Goal: Task Accomplishment & Management: Complete application form

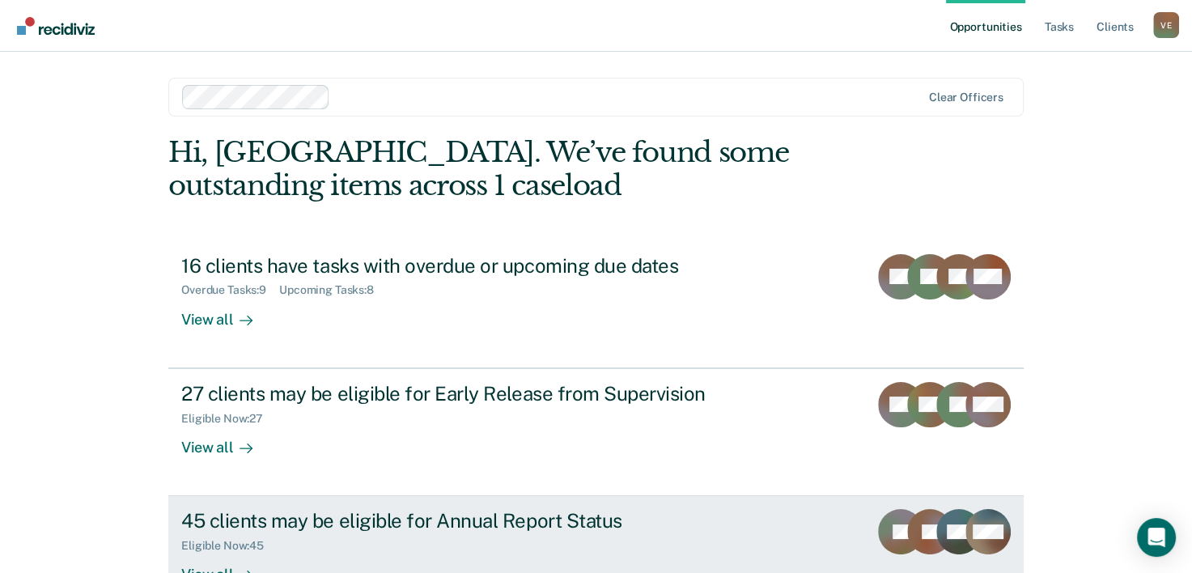
click at [336, 526] on div "45 clients may be eligible for Annual Report Status" at bounding box center [465, 520] width 568 height 23
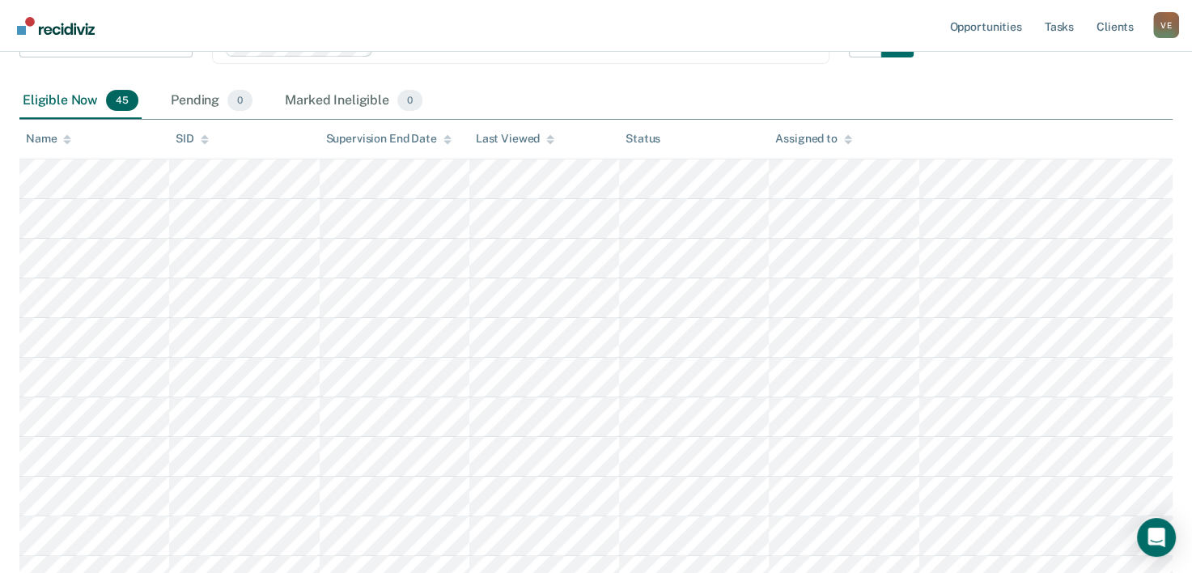
scroll to position [252, 0]
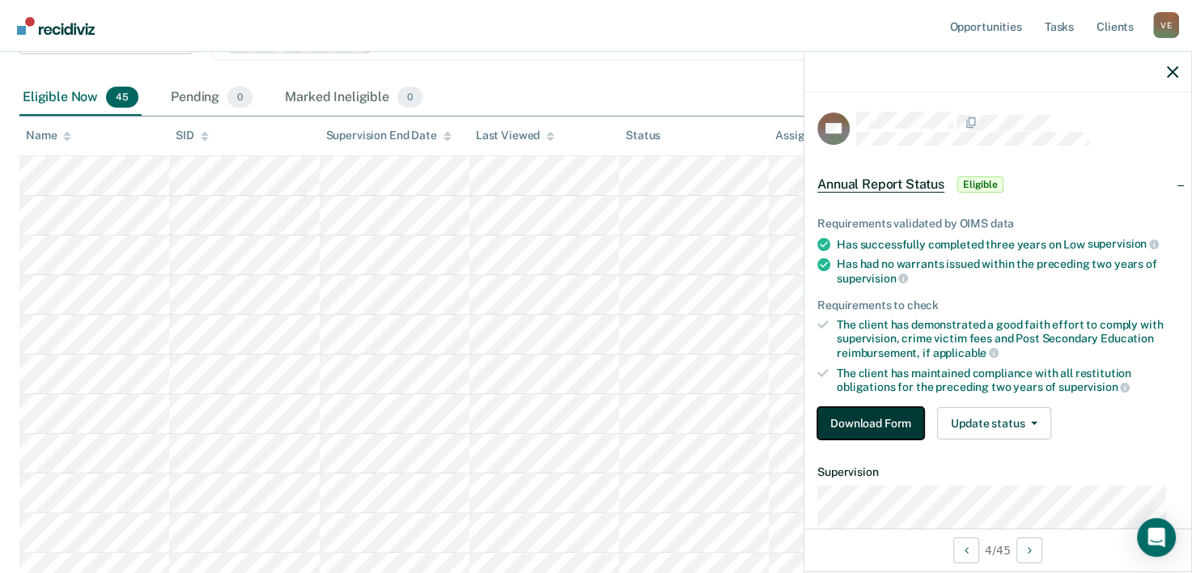
click at [890, 415] on button "Download Form" at bounding box center [870, 423] width 107 height 32
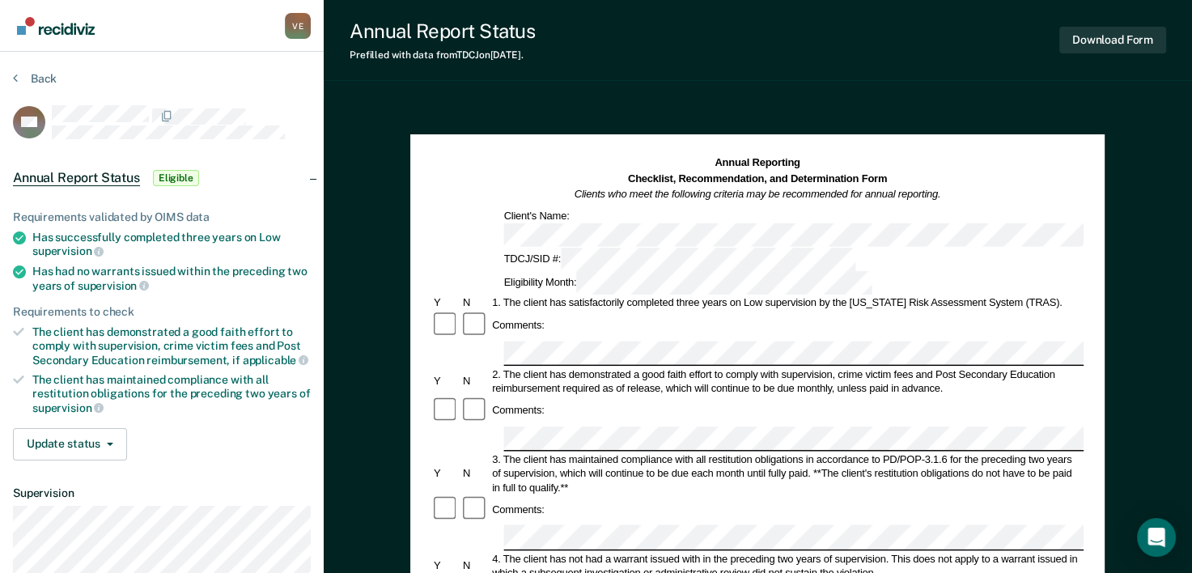
click at [934, 396] on div "Comments:" at bounding box center [757, 410] width 652 height 29
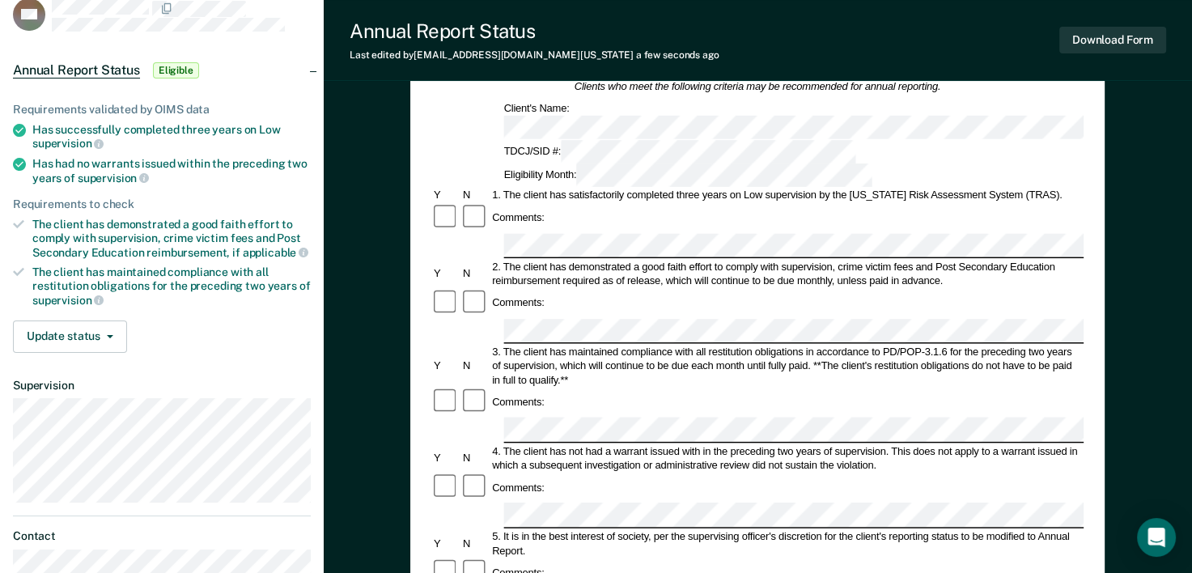
scroll to position [172, 0]
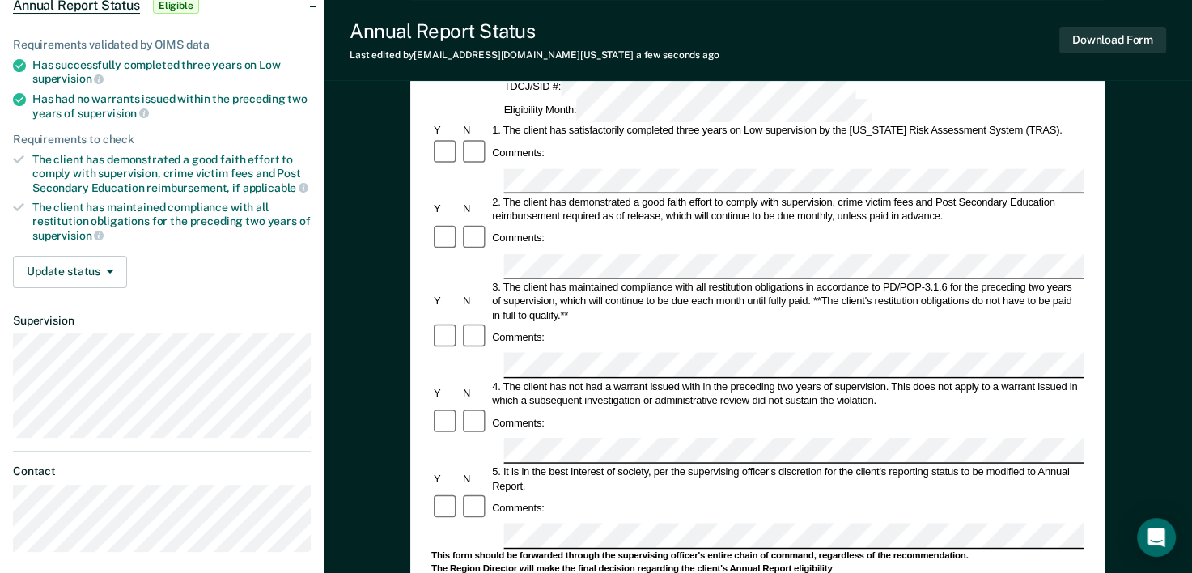
click at [932, 464] on div "5. It is in the best interest of society, per the supervising officer's discret…" at bounding box center [787, 478] width 594 height 28
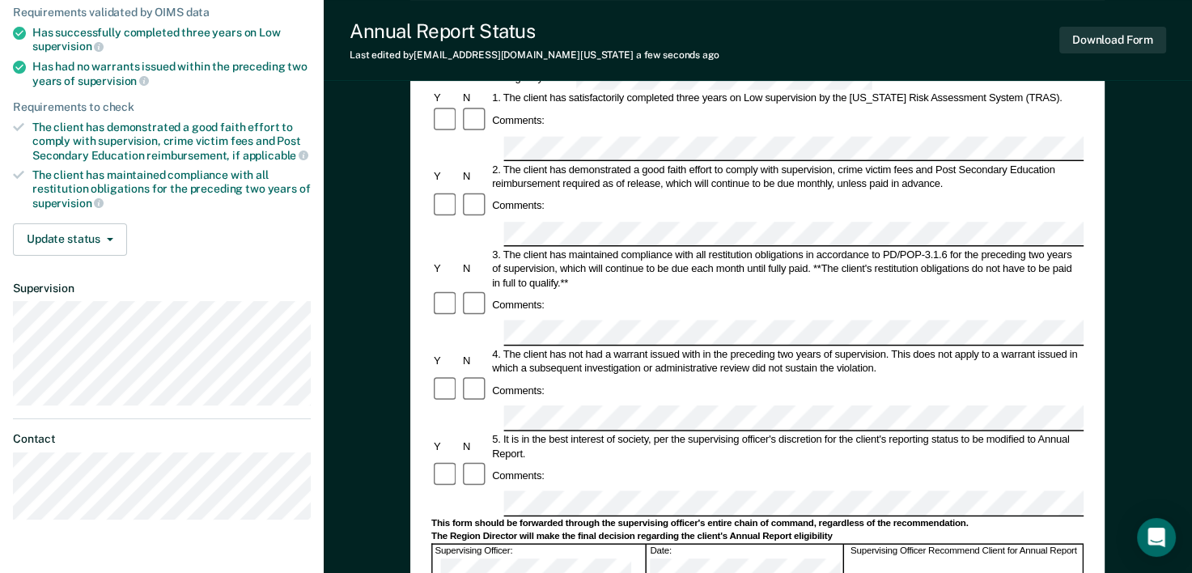
scroll to position [237, 0]
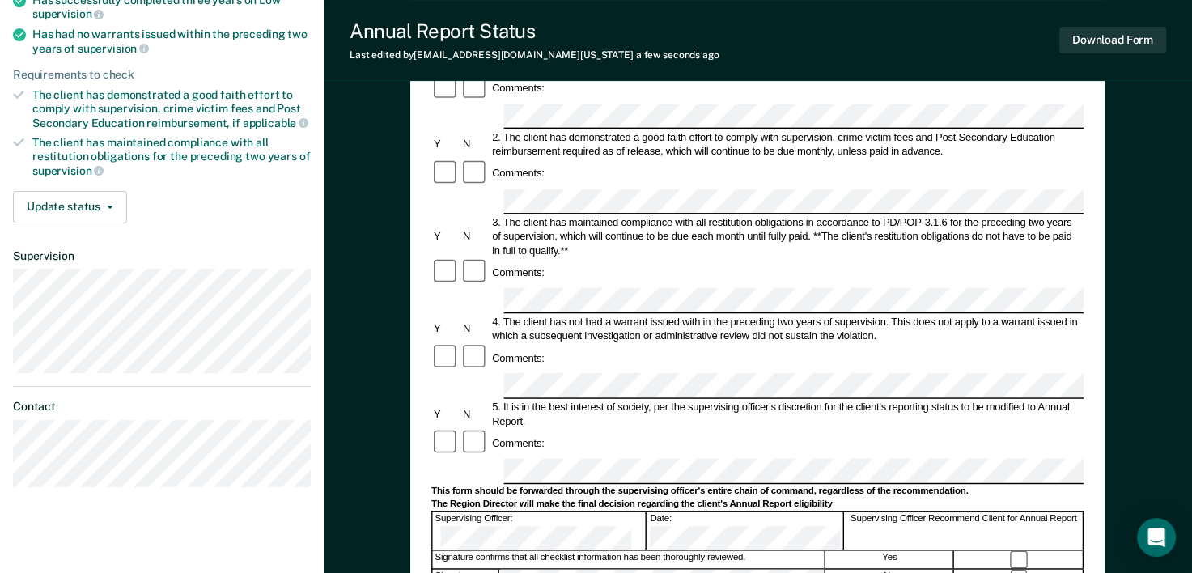
click at [968, 400] on div "5. It is in the best interest of society, per the supervising officer's discret…" at bounding box center [787, 414] width 594 height 28
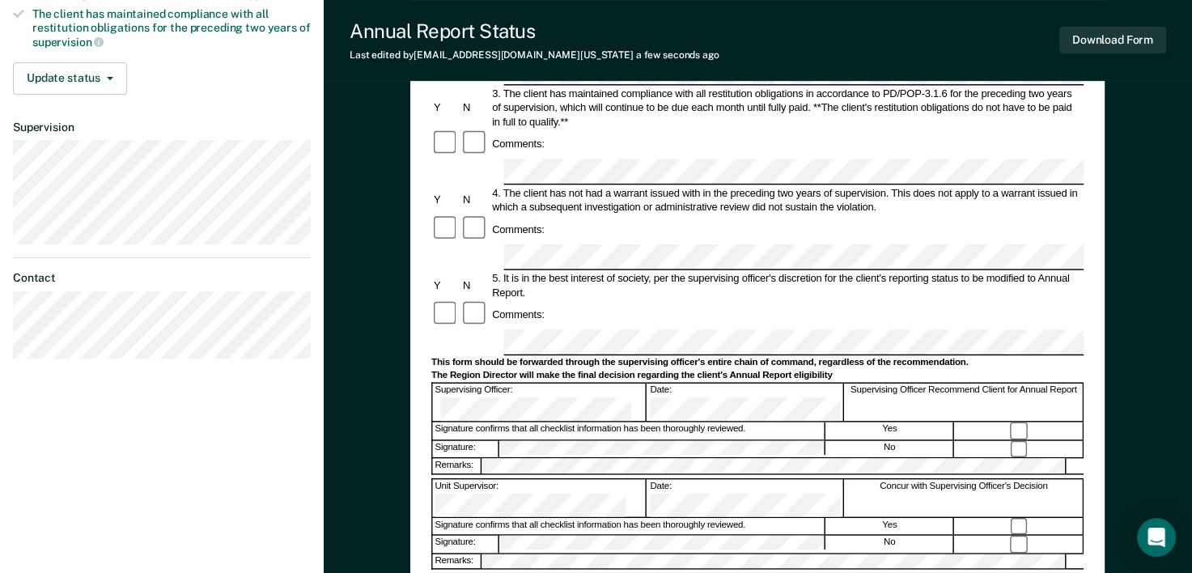
scroll to position [370, 0]
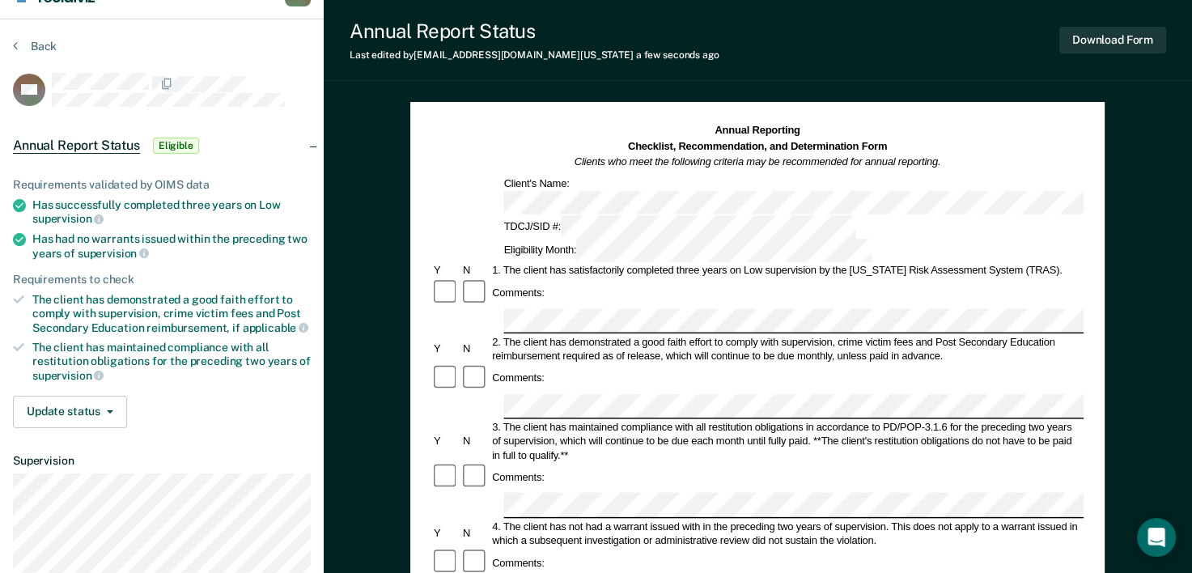
scroll to position [0, 0]
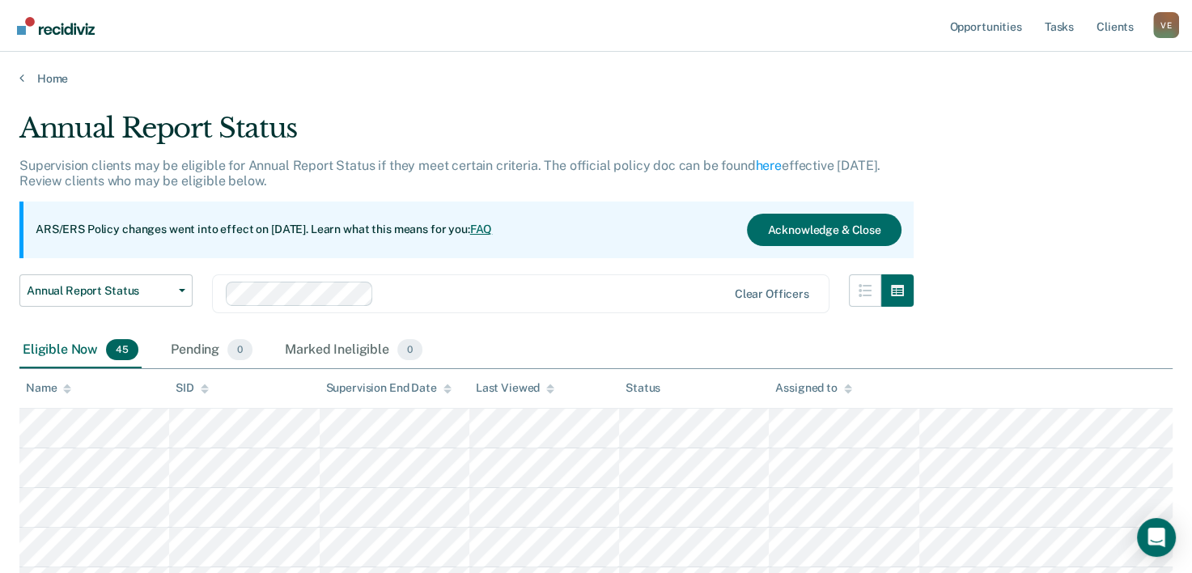
scroll to position [252, 0]
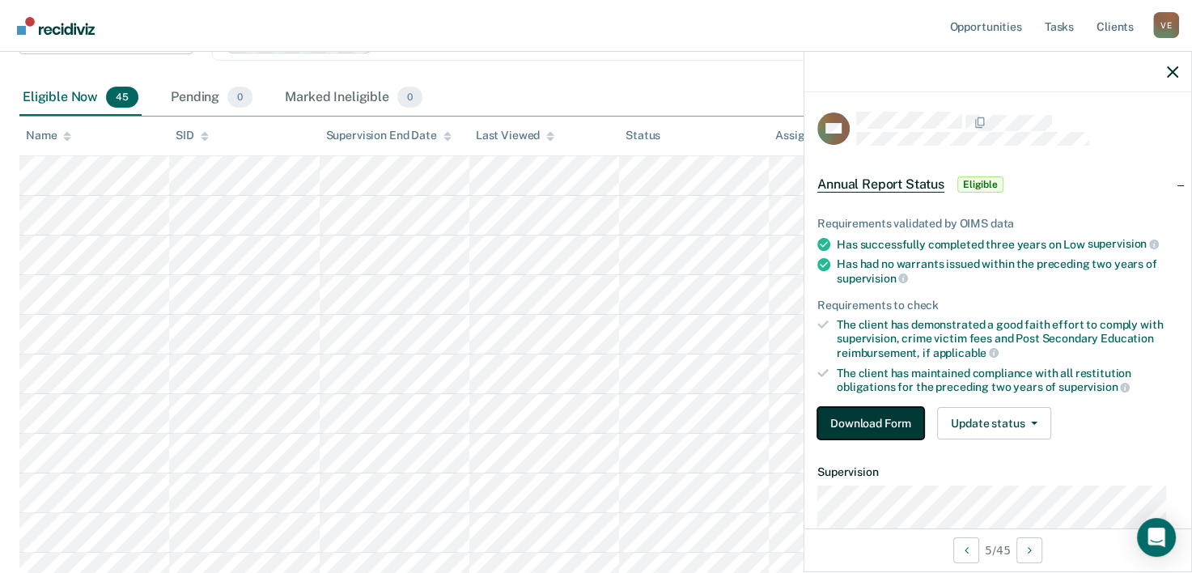
click at [885, 418] on button "Download Form" at bounding box center [870, 423] width 107 height 32
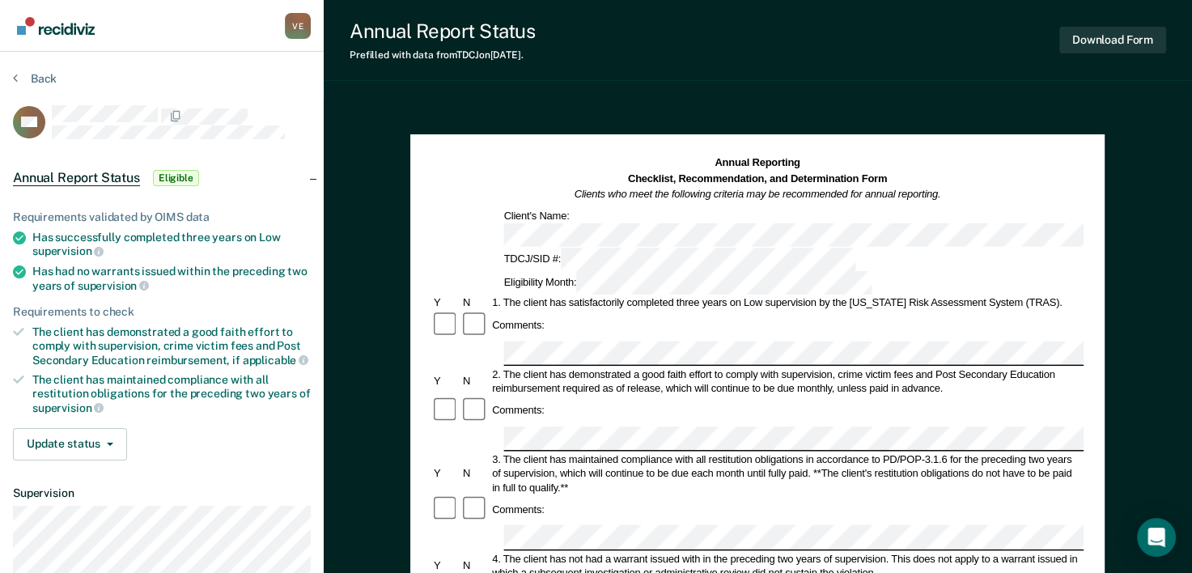
click at [989, 367] on div "2. The client has demonstrated a good faith effort to comply with supervision, …" at bounding box center [787, 381] width 594 height 28
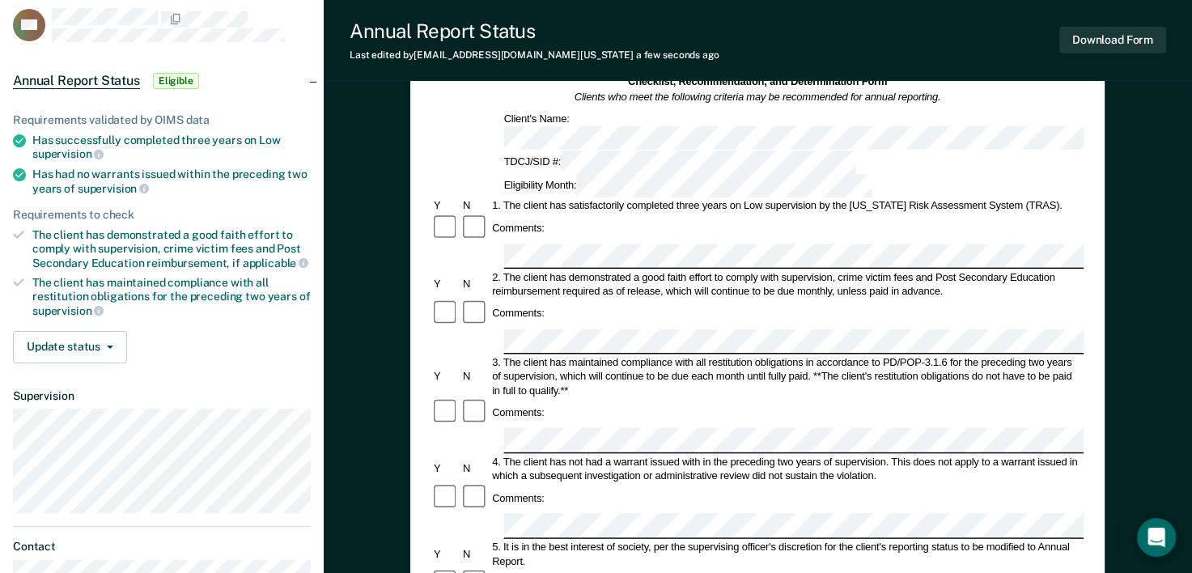
scroll to position [183, 0]
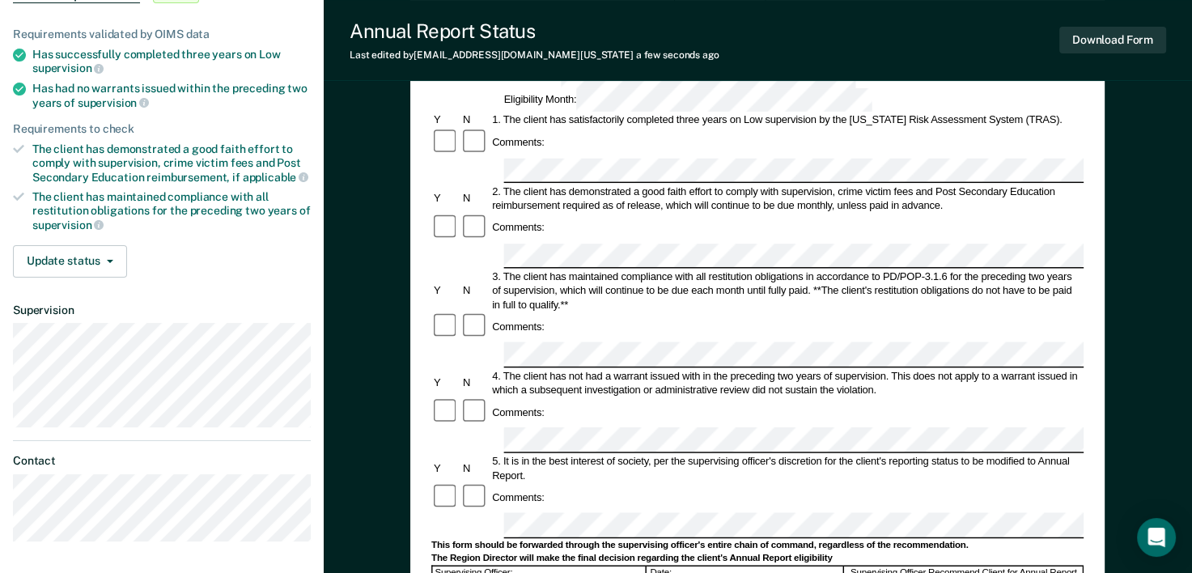
click at [990, 483] on div "Comments:" at bounding box center [757, 497] width 652 height 29
click at [997, 454] on div "5. It is in the best interest of society, per the supervising officer's discret…" at bounding box center [787, 468] width 594 height 28
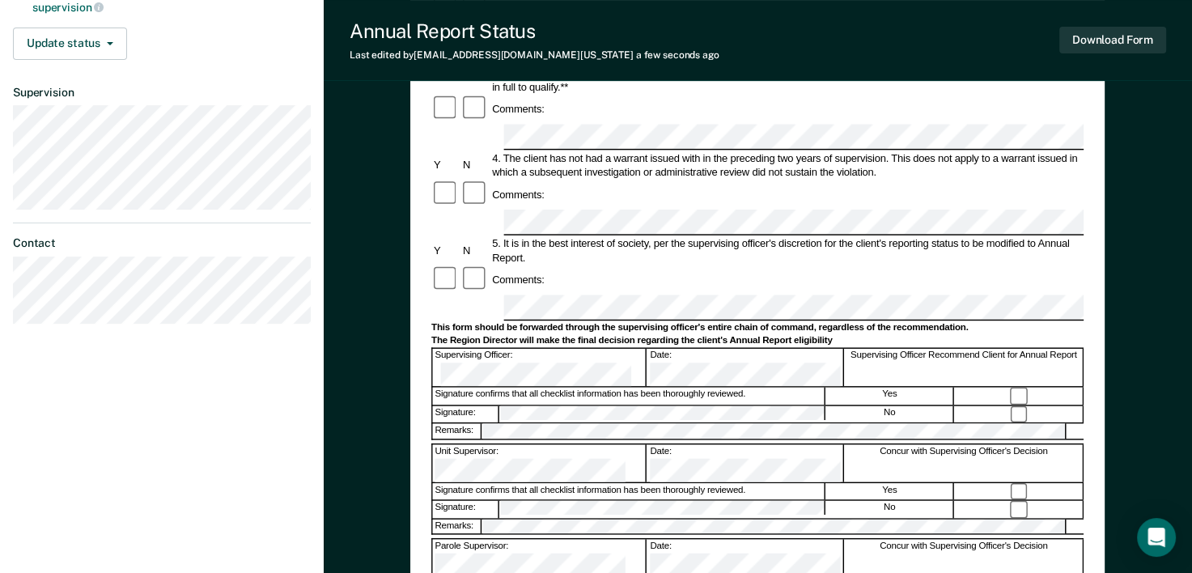
scroll to position [431, 0]
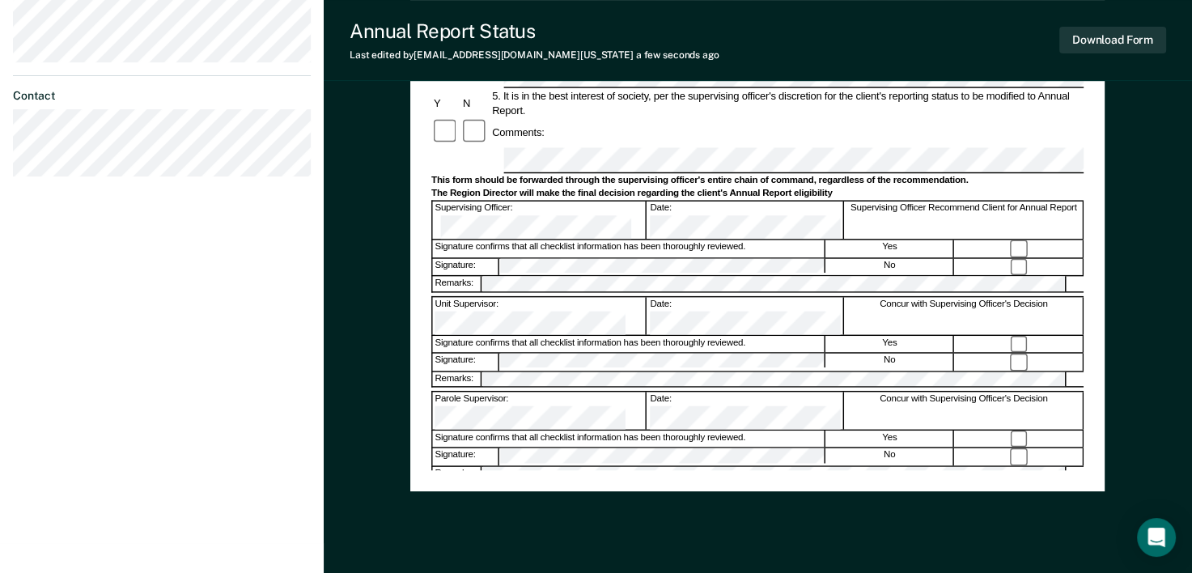
scroll to position [581, 0]
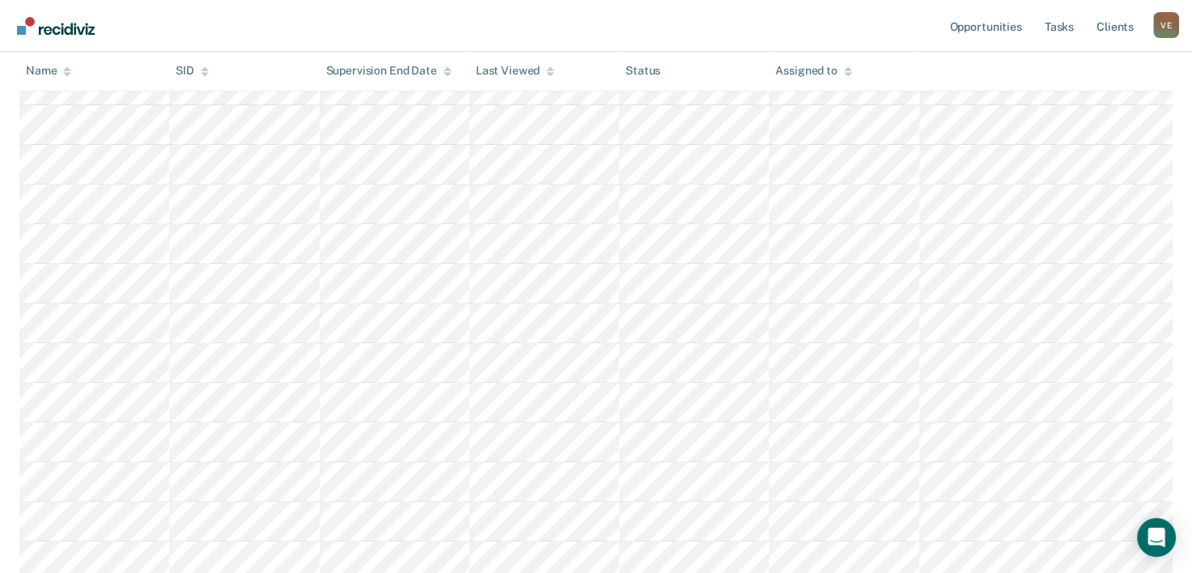
scroll to position [252, 0]
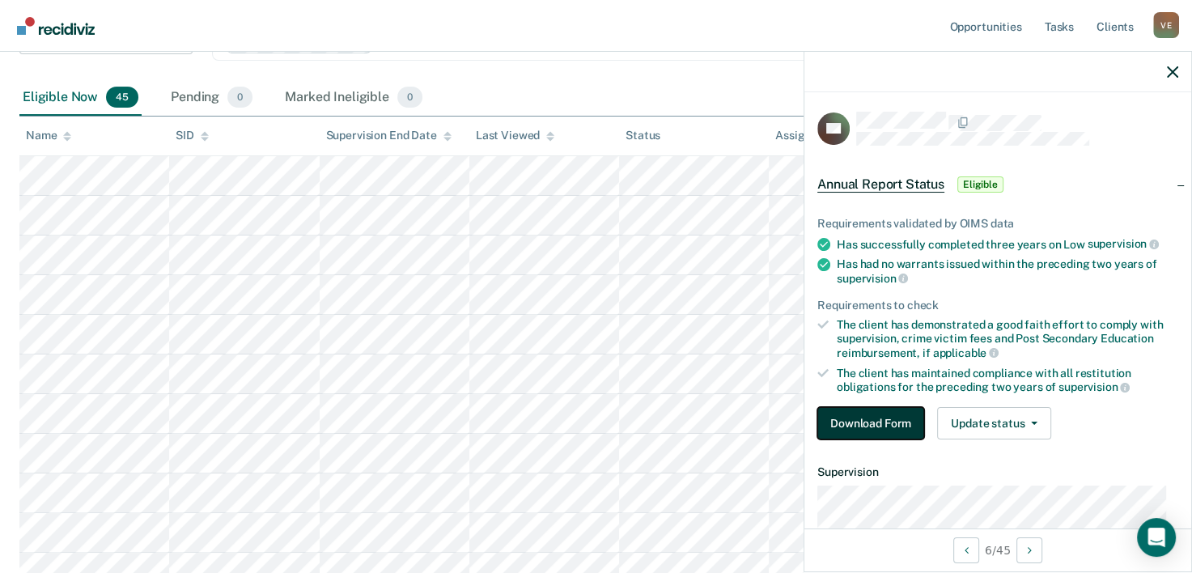
click at [861, 418] on button "Download Form" at bounding box center [870, 423] width 107 height 32
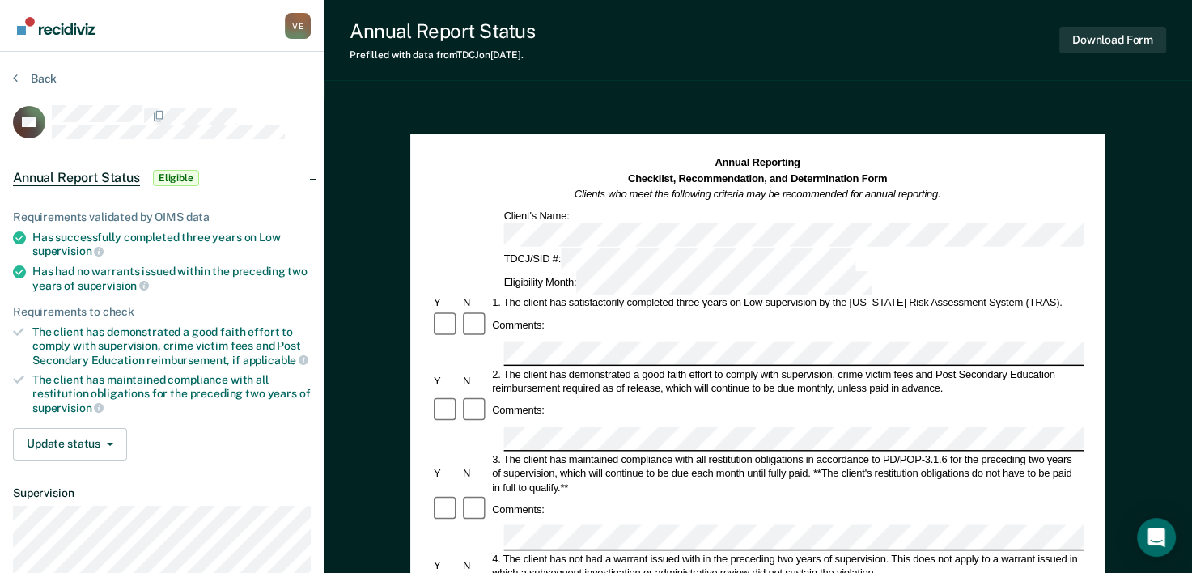
click at [908, 495] on div "Comments:" at bounding box center [757, 509] width 652 height 29
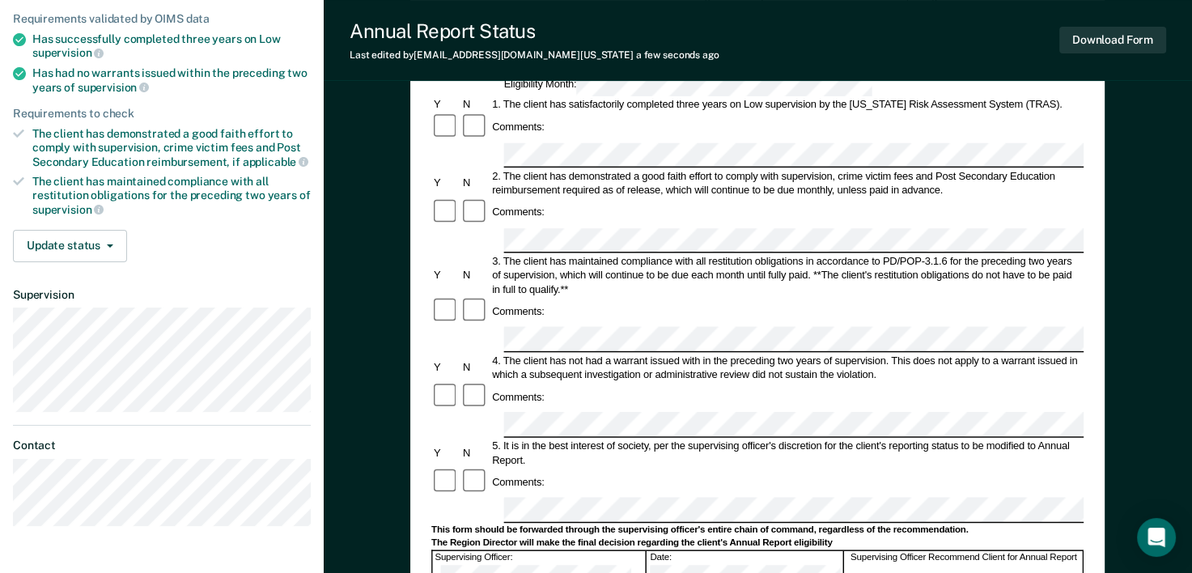
scroll to position [211, 0]
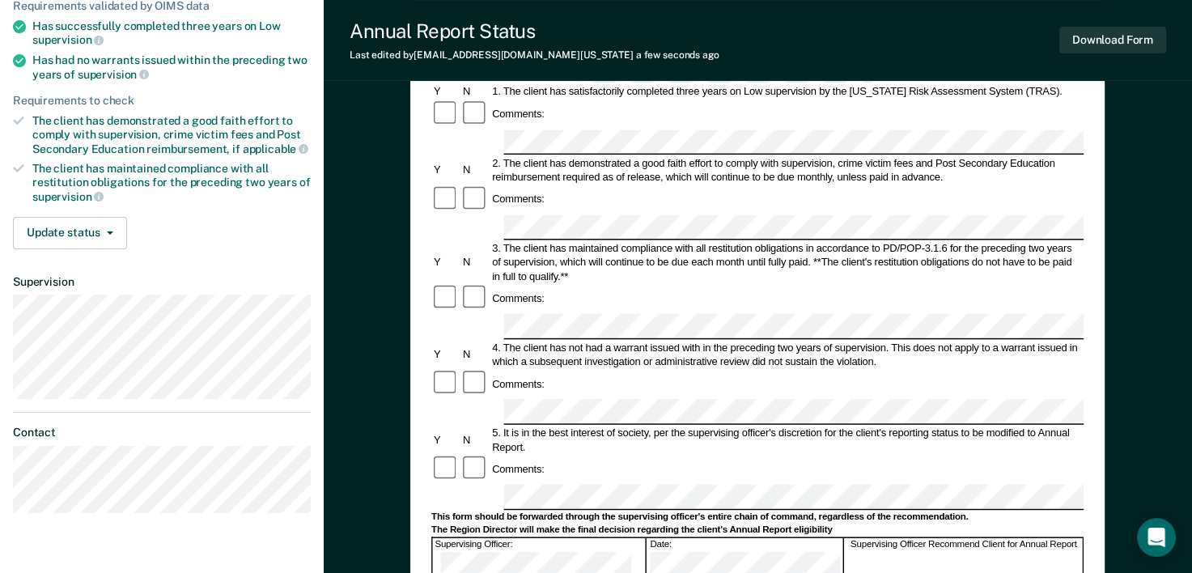
click at [938, 425] on div "5. It is in the best interest of society, per the supervising officer's discret…" at bounding box center [787, 439] width 594 height 28
click at [956, 455] on div "Comments:" at bounding box center [757, 469] width 652 height 29
click at [929, 455] on div "Comments:" at bounding box center [757, 469] width 652 height 29
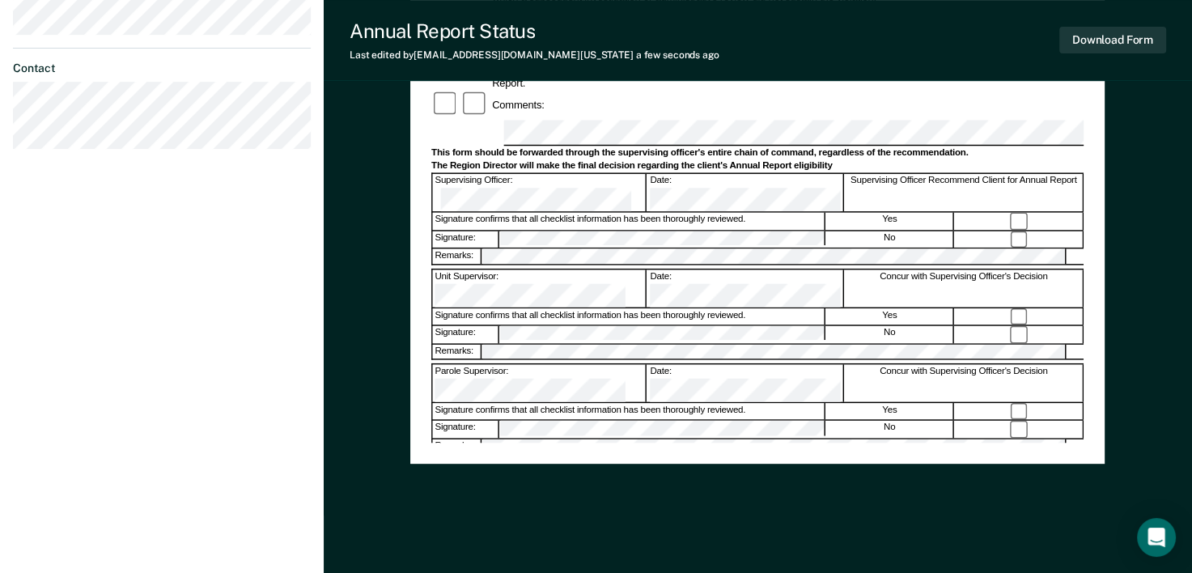
scroll to position [592, 0]
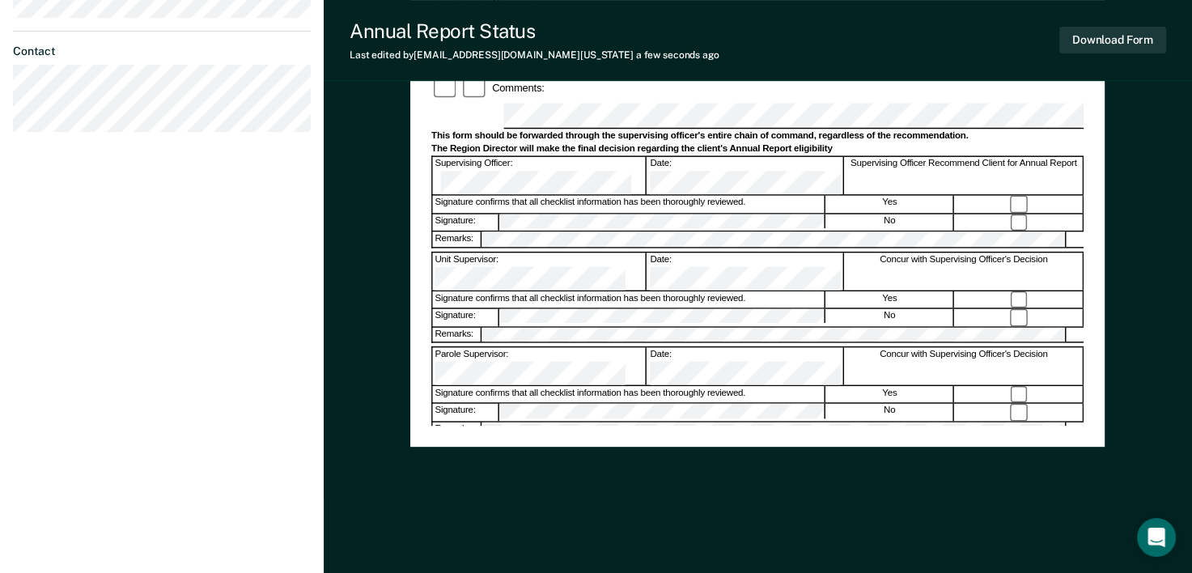
click at [901, 480] on div "Yes" at bounding box center [890, 488] width 128 height 17
click at [874, 499] on div "No" at bounding box center [890, 507] width 128 height 17
click at [863, 515] on div "Remarks:" at bounding box center [757, 523] width 652 height 17
click at [822, 480] on div "Signature confirms that all checklist information has been thoroughly reviewed." at bounding box center [629, 488] width 392 height 17
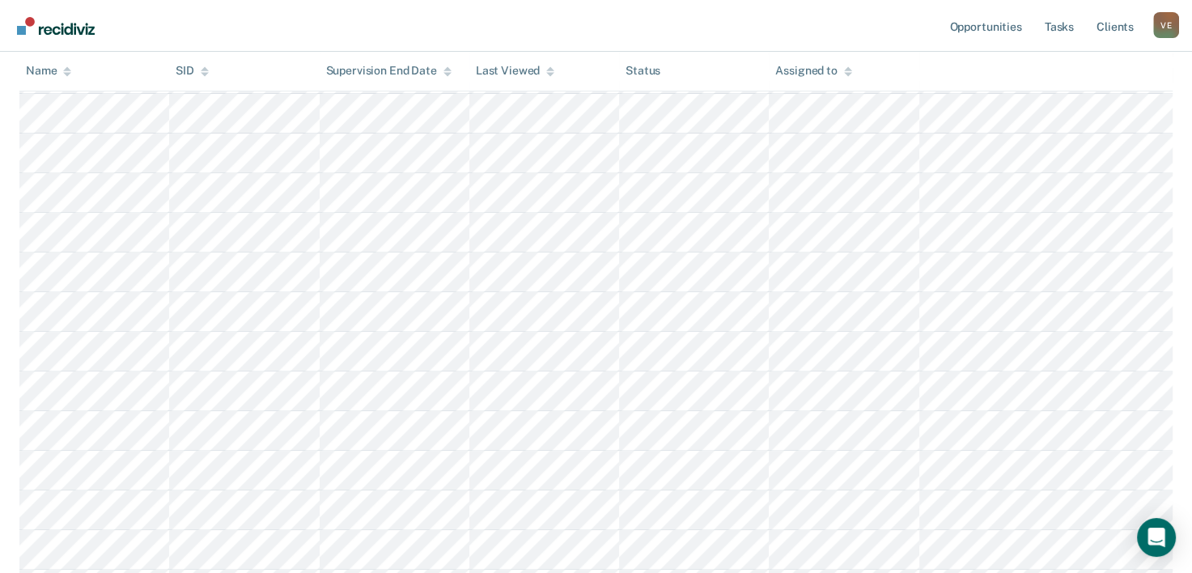
scroll to position [252, 0]
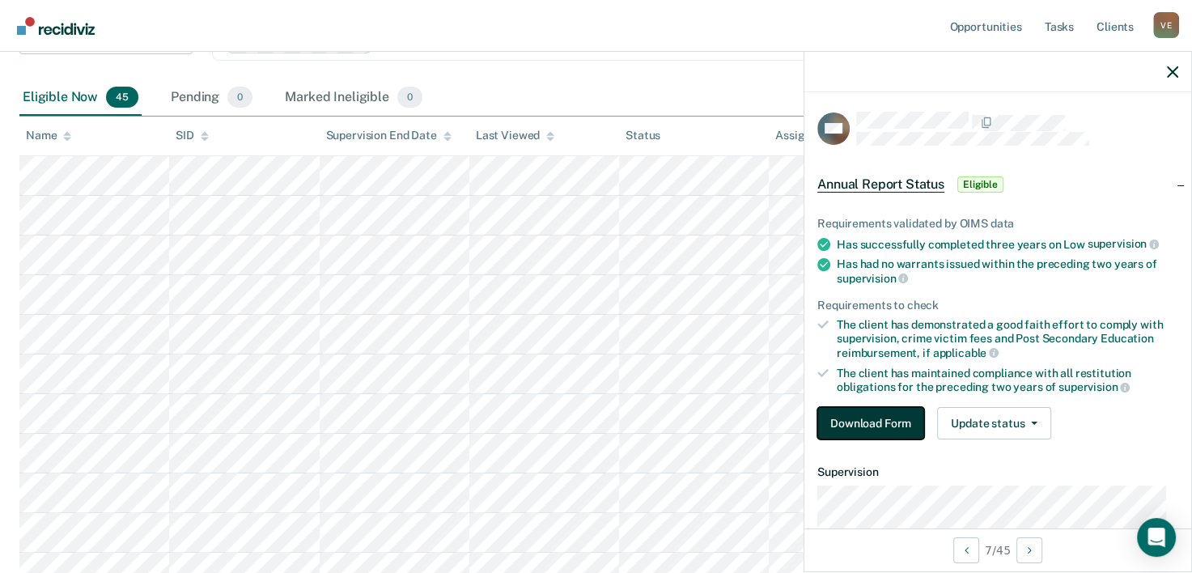
click at [849, 413] on button "Download Form" at bounding box center [870, 423] width 107 height 32
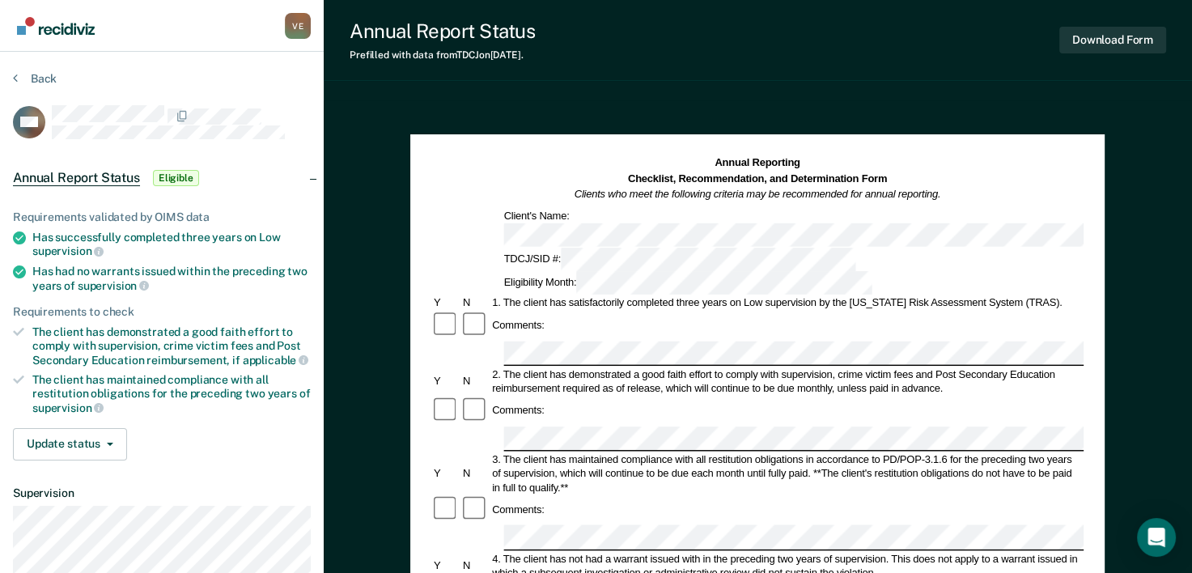
click at [959, 367] on div "2. The client has demonstrated a good faith effort to comply with supervision, …" at bounding box center [787, 381] width 594 height 28
click at [962, 367] on div "2. The client has demonstrated a good faith effort to comply with supervision, …" at bounding box center [787, 381] width 594 height 28
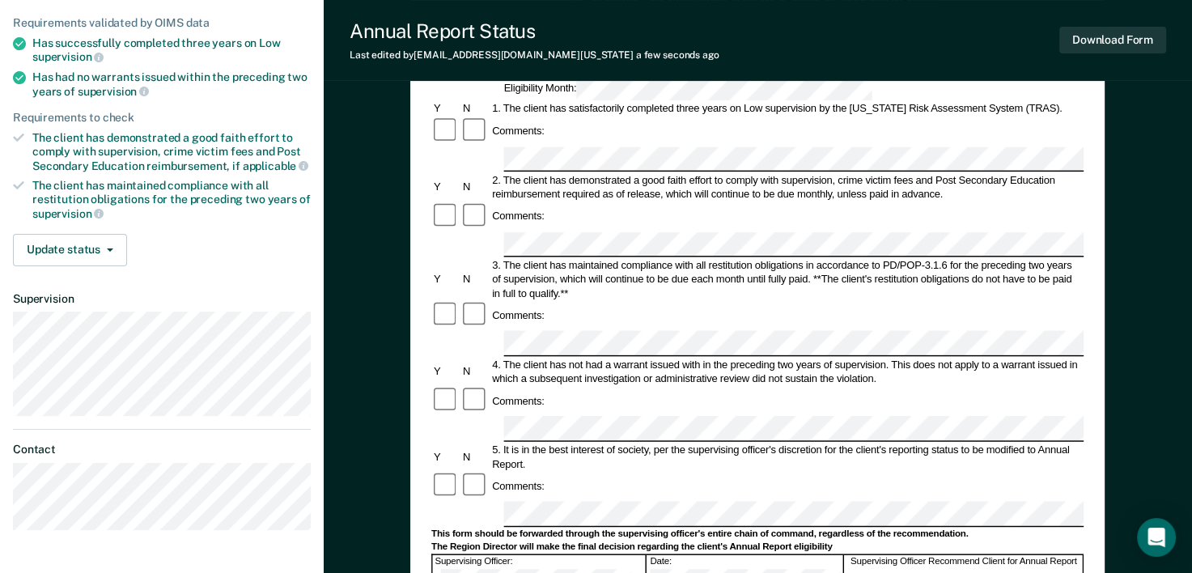
scroll to position [216, 0]
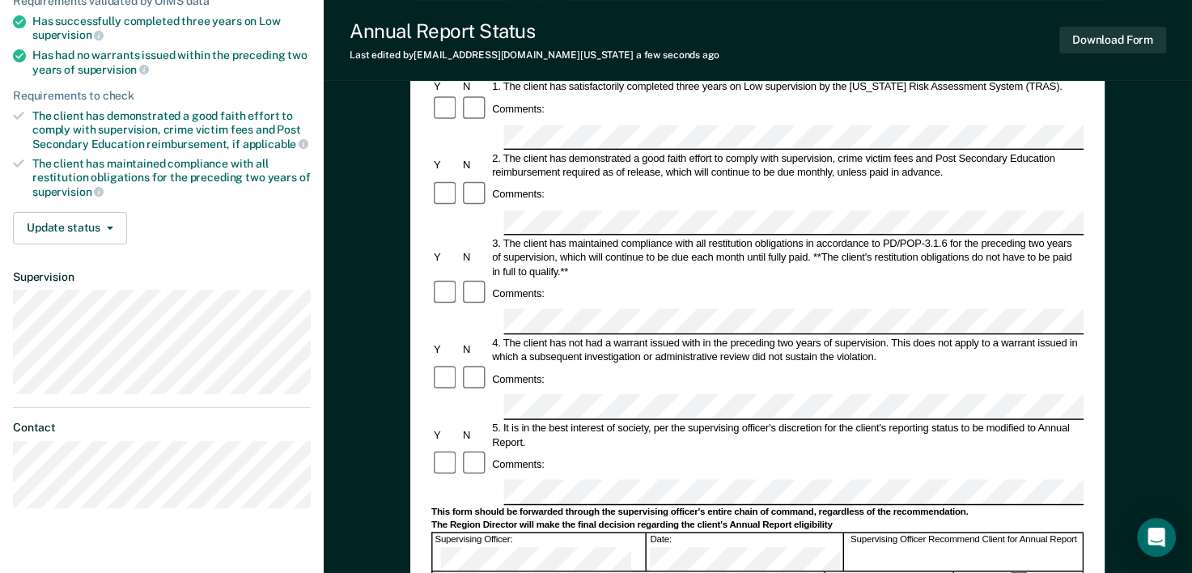
click at [912, 450] on div "Comments:" at bounding box center [757, 464] width 652 height 29
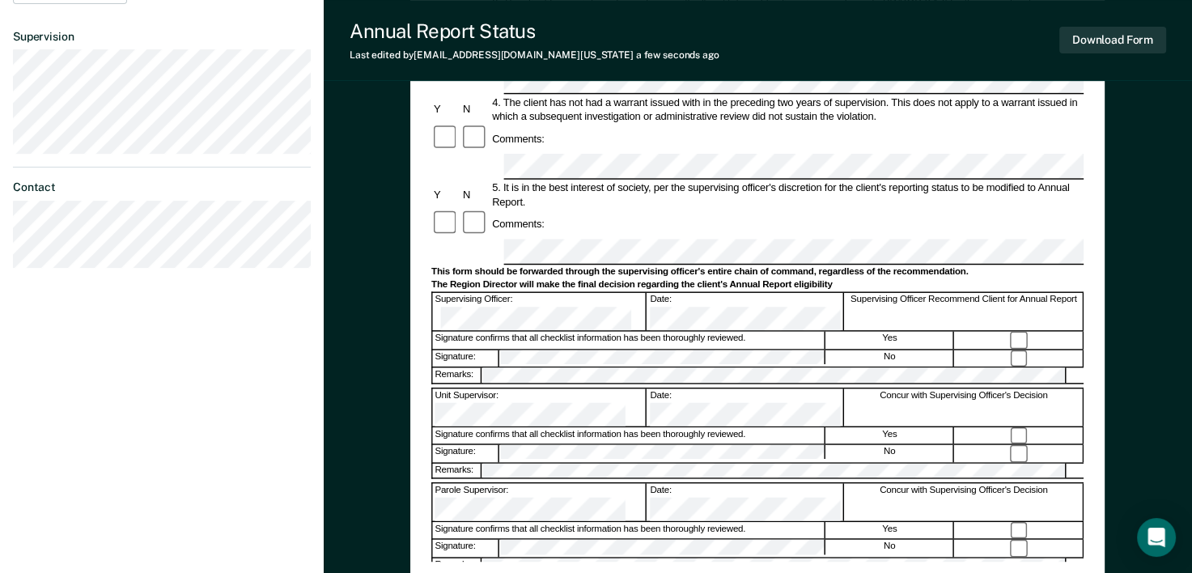
scroll to position [443, 0]
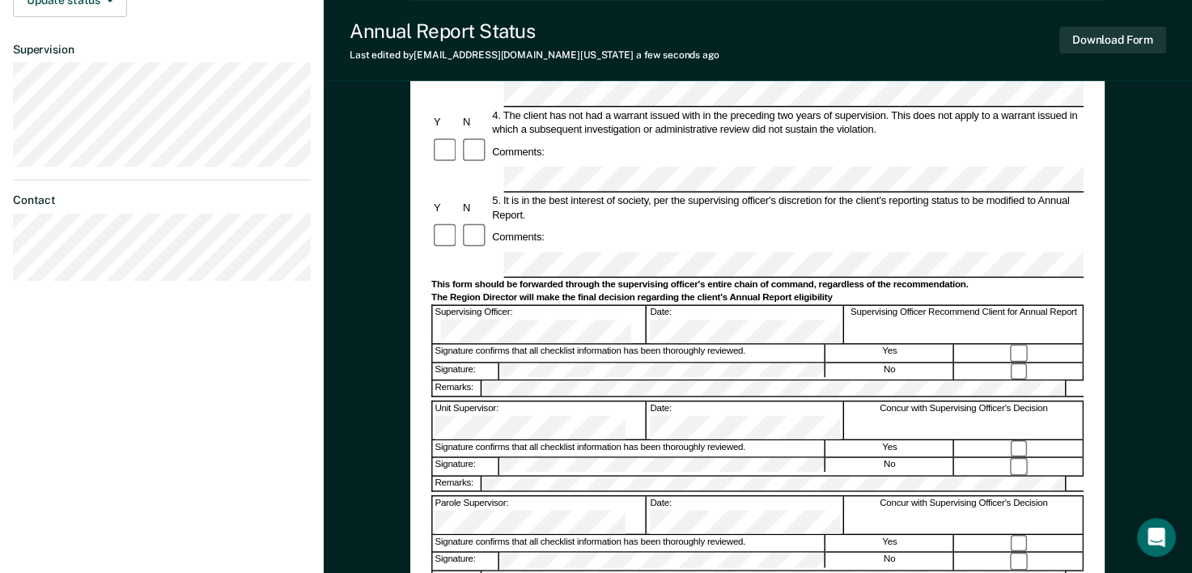
click at [954, 552] on div "Signature: No" at bounding box center [757, 561] width 652 height 18
click at [980, 552] on div at bounding box center [1019, 560] width 129 height 17
click at [845, 535] on div "Yes" at bounding box center [890, 543] width 128 height 17
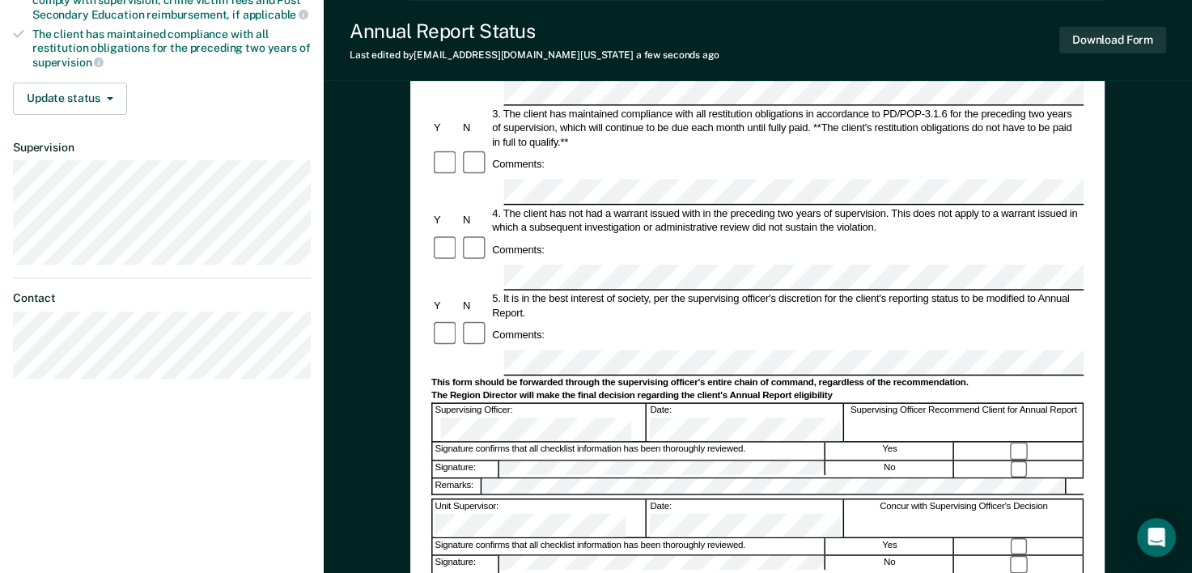
scroll to position [0, 0]
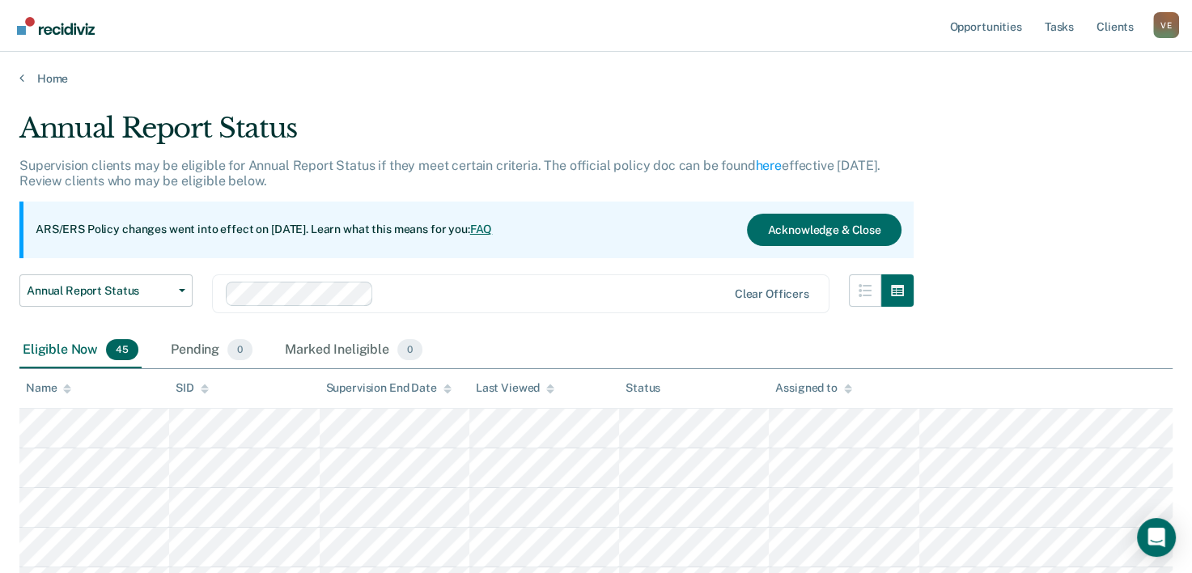
scroll to position [252, 0]
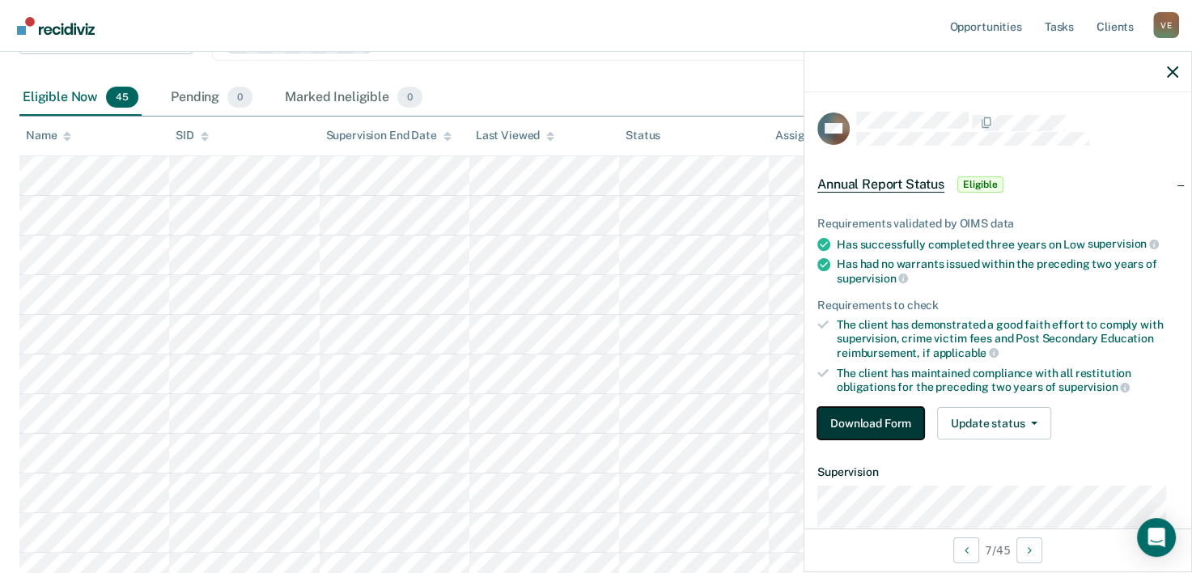
click at [885, 417] on button "Download Form" at bounding box center [870, 423] width 107 height 32
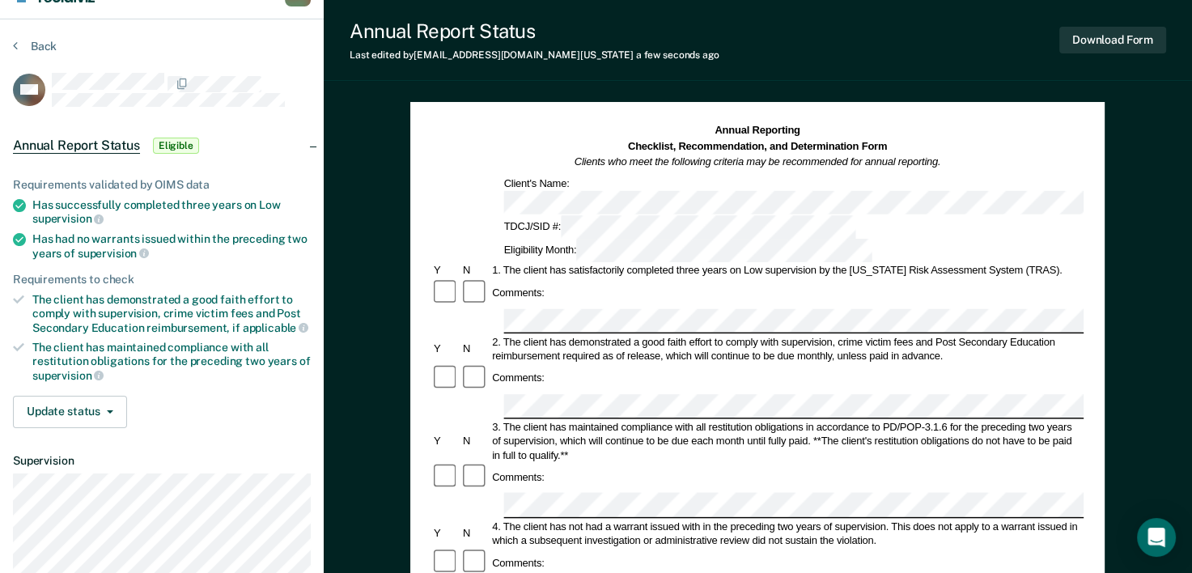
scroll to position [48, 0]
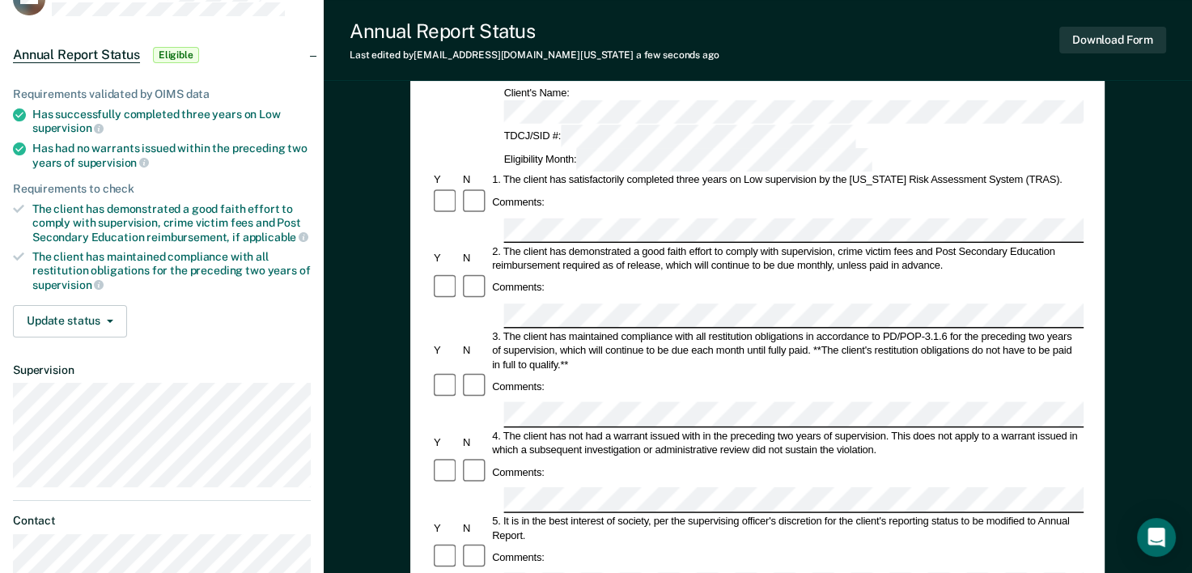
scroll to position [37, 0]
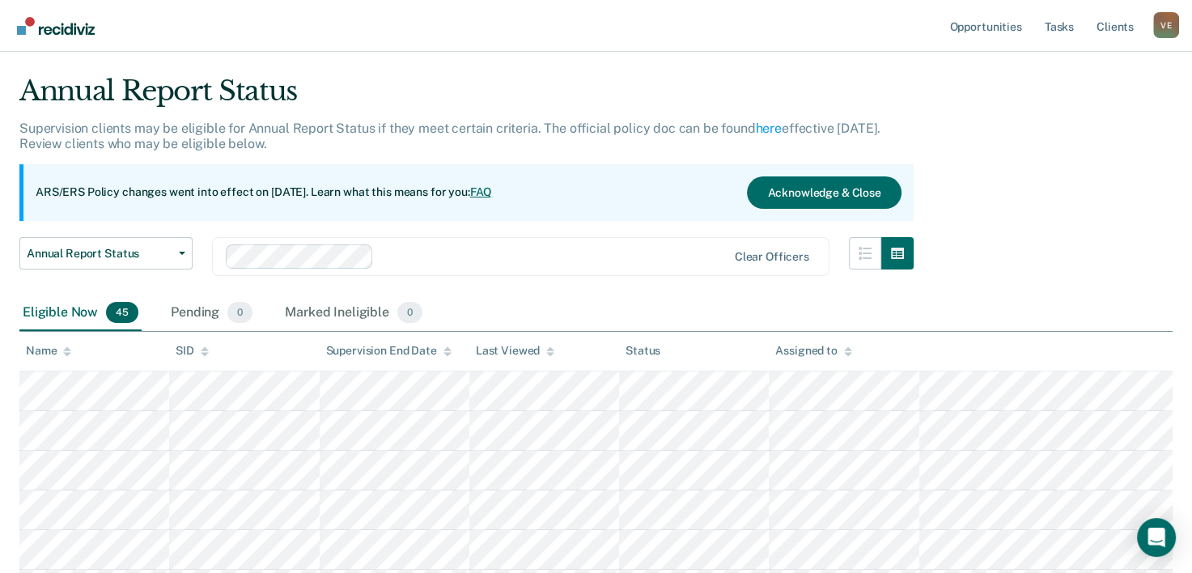
scroll to position [252, 0]
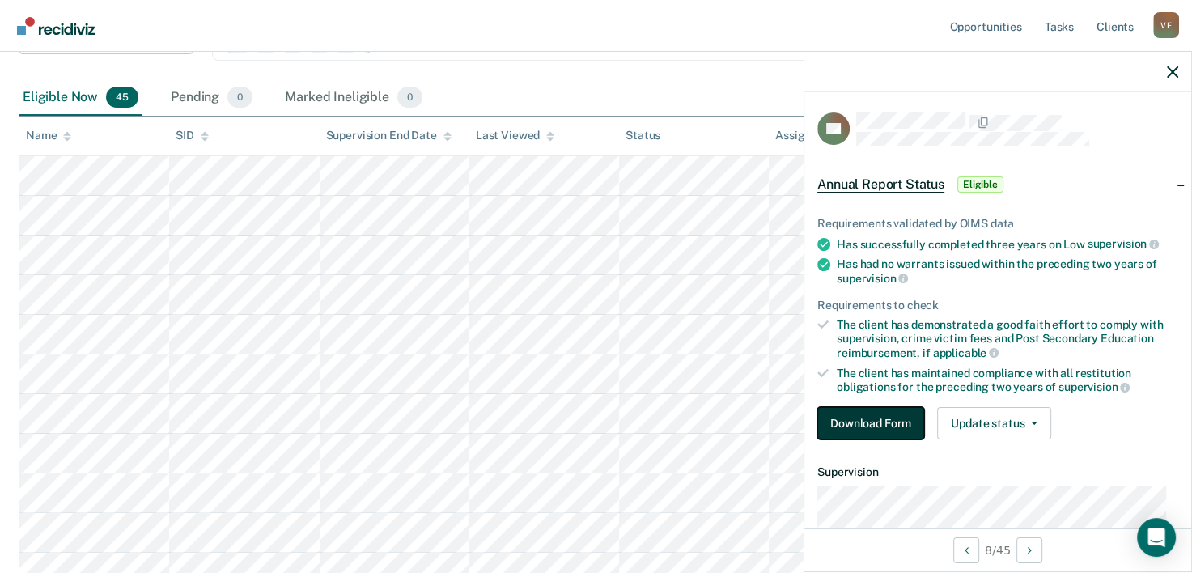
click at [848, 419] on button "Download Form" at bounding box center [870, 423] width 107 height 32
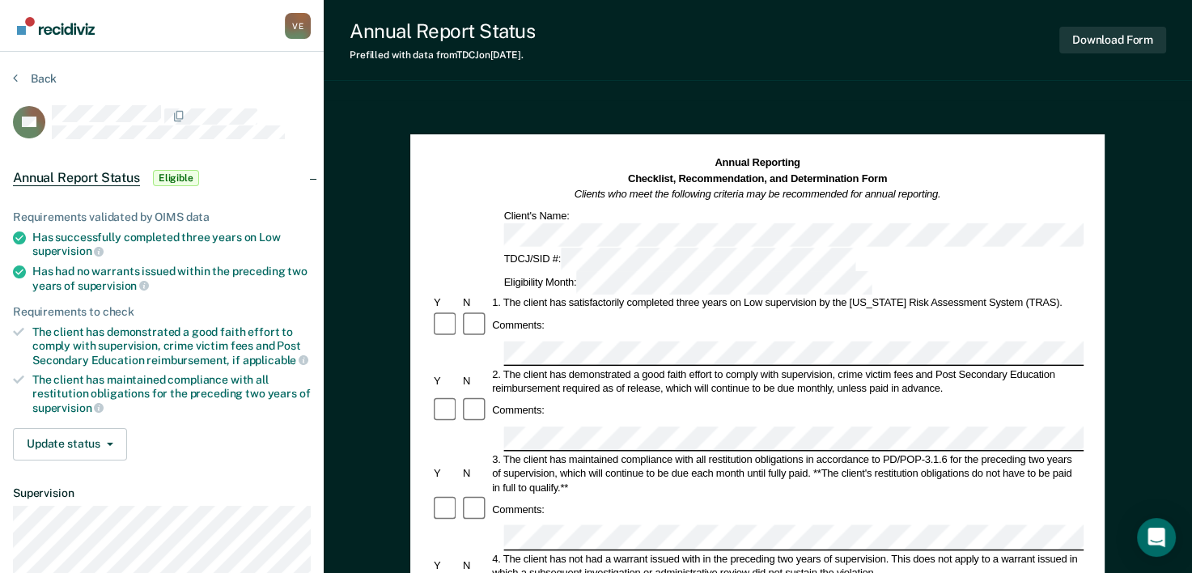
click at [879, 396] on div "Comments:" at bounding box center [757, 410] width 652 height 29
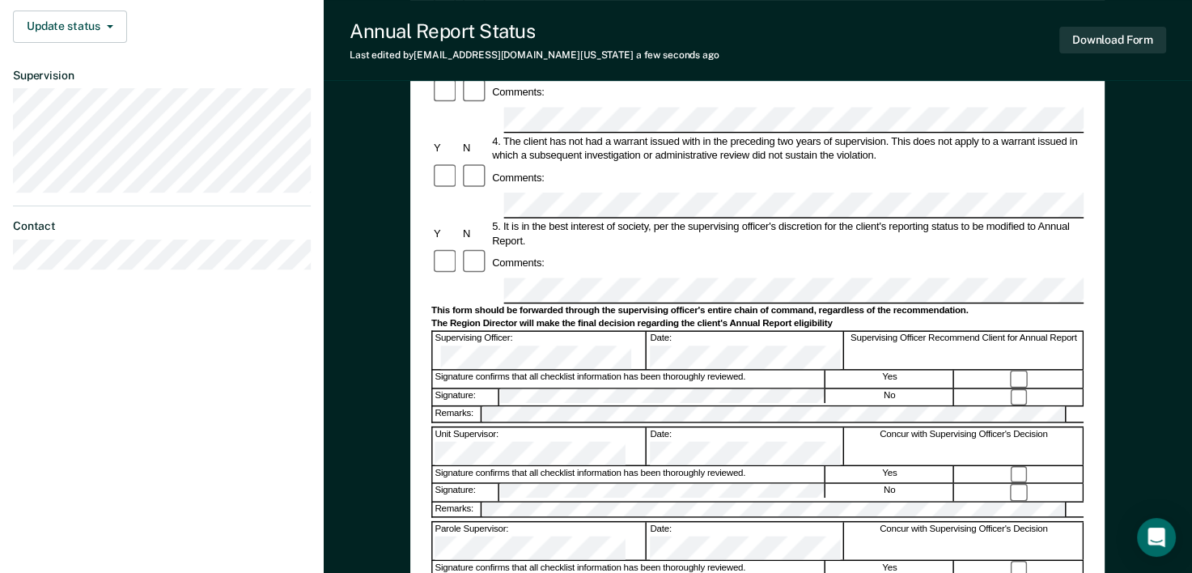
scroll to position [421, 0]
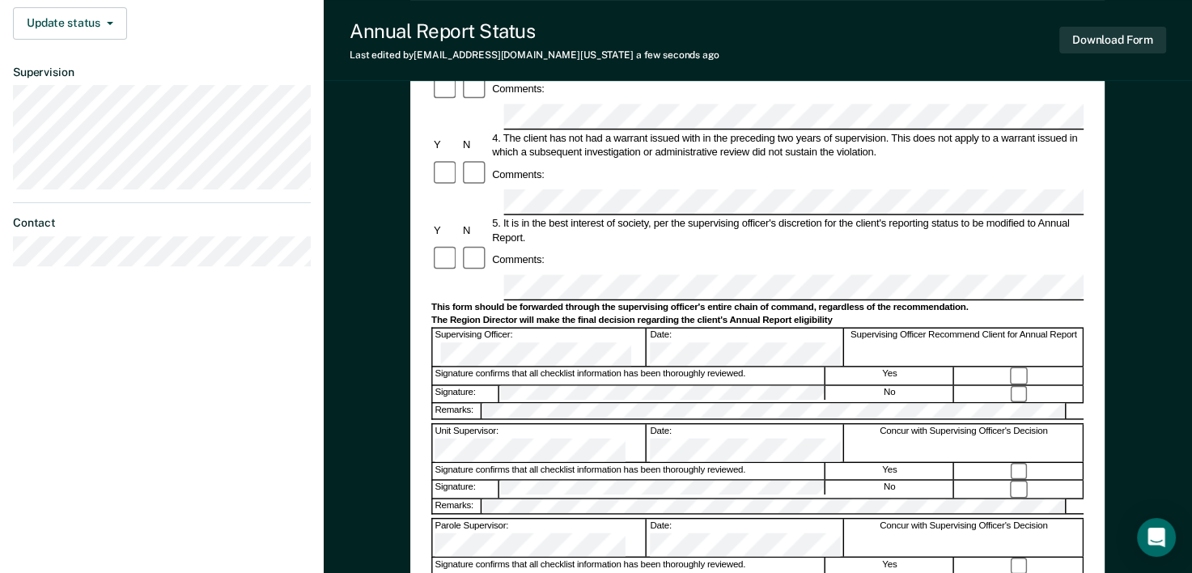
click at [799, 514] on div at bounding box center [757, 515] width 652 height 3
click at [997, 480] on div at bounding box center [1019, 488] width 129 height 17
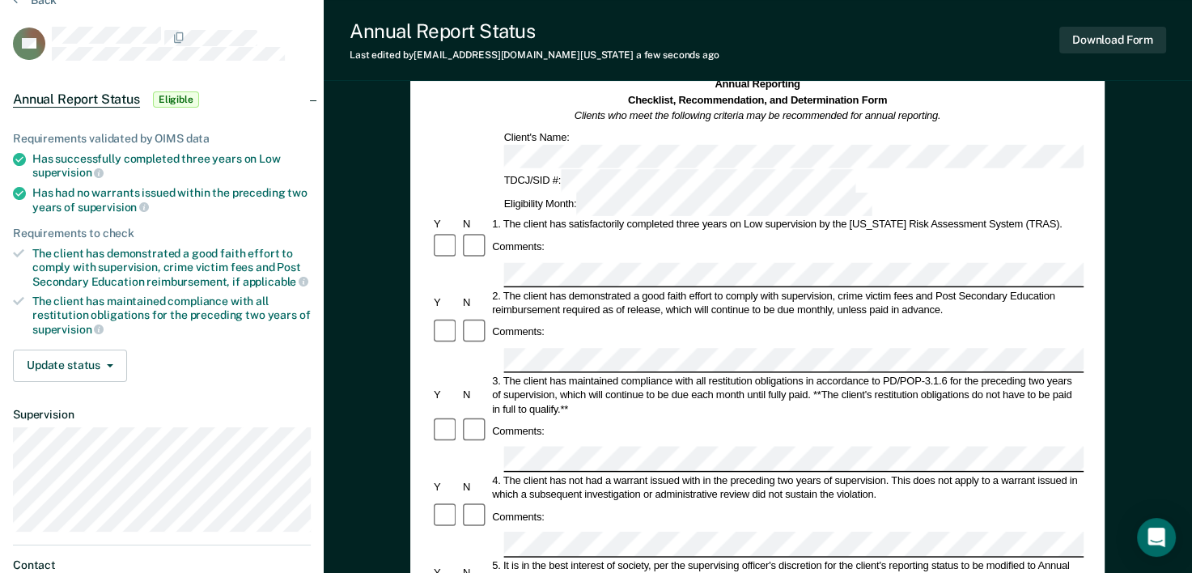
scroll to position [0, 0]
